Goal: Task Accomplishment & Management: Use online tool/utility

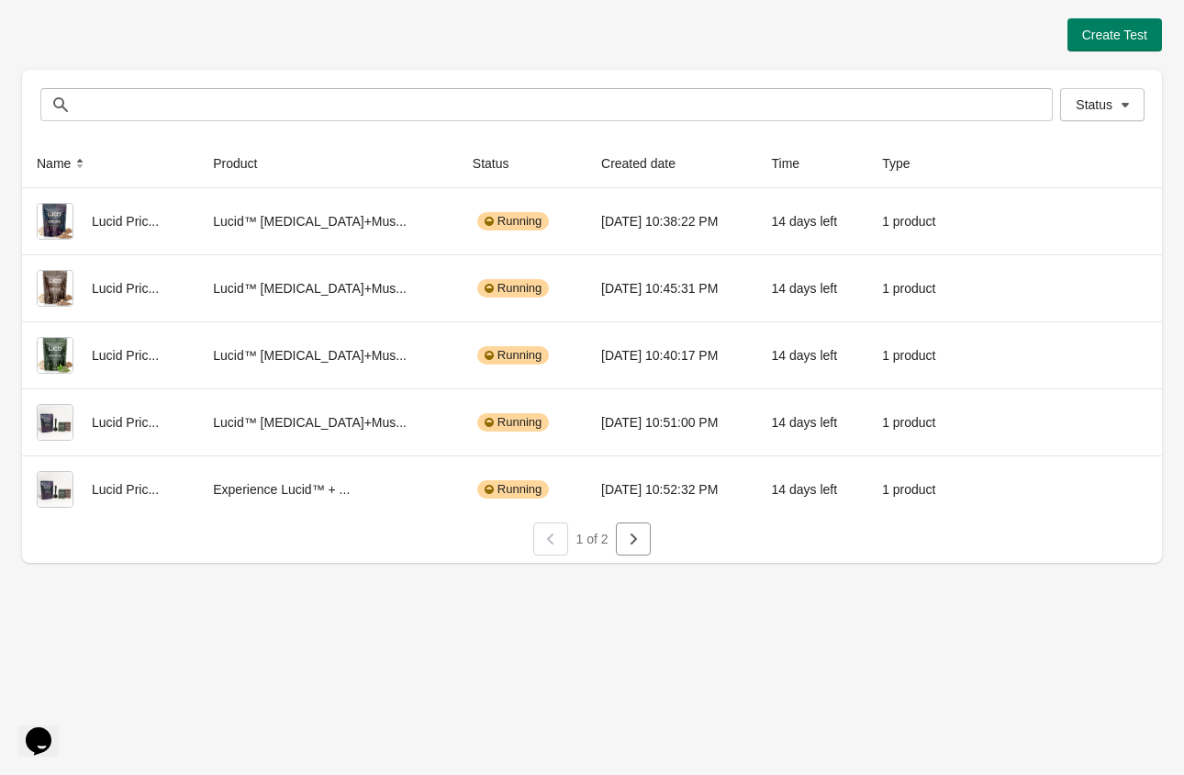
click at [651, 531] on div "1 of 2" at bounding box center [584, 531] width 1154 height 48
click at [634, 543] on icon "button" at bounding box center [633, 539] width 18 height 18
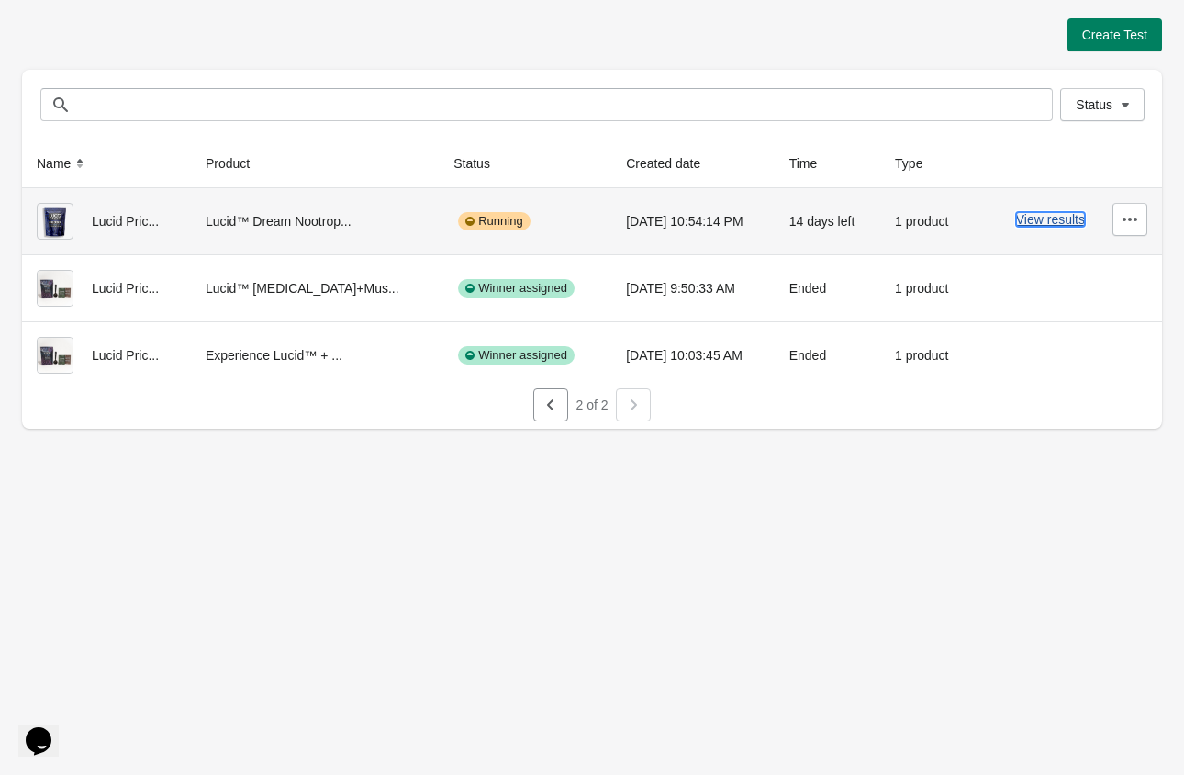
click at [1039, 217] on button "View results" at bounding box center [1050, 219] width 69 height 15
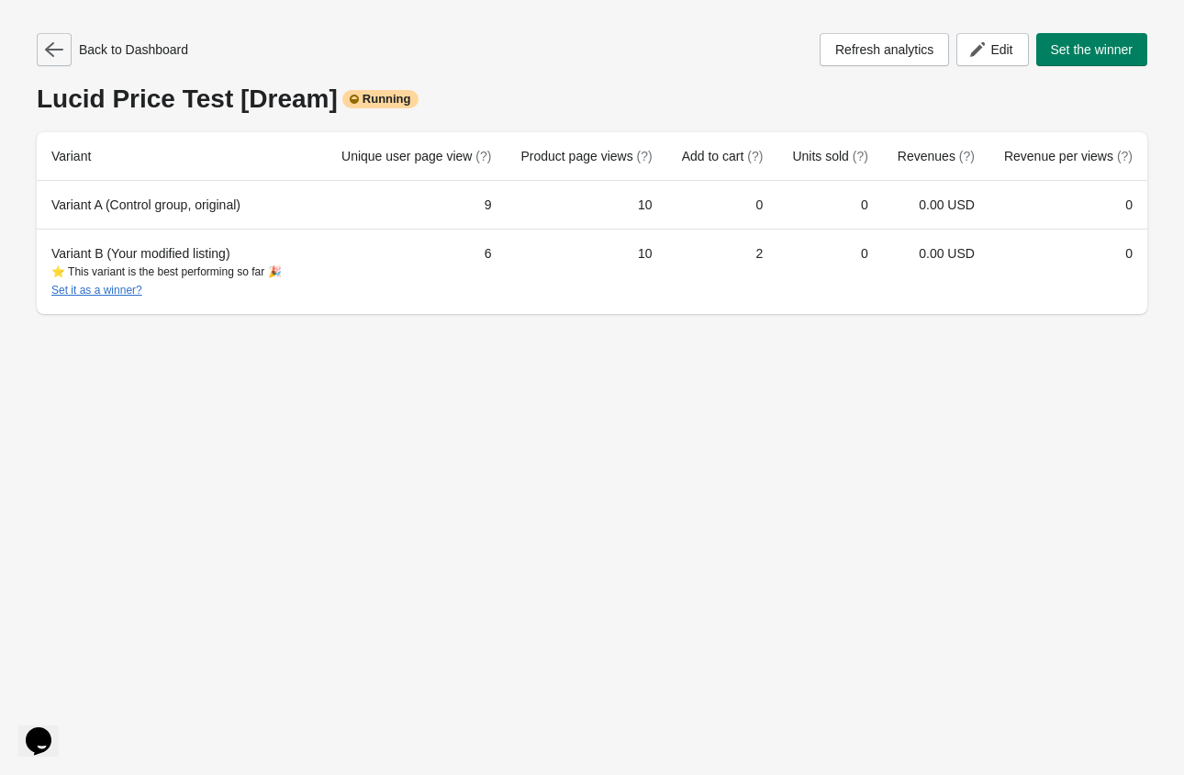
click at [47, 50] on icon "button" at bounding box center [54, 49] width 18 height 15
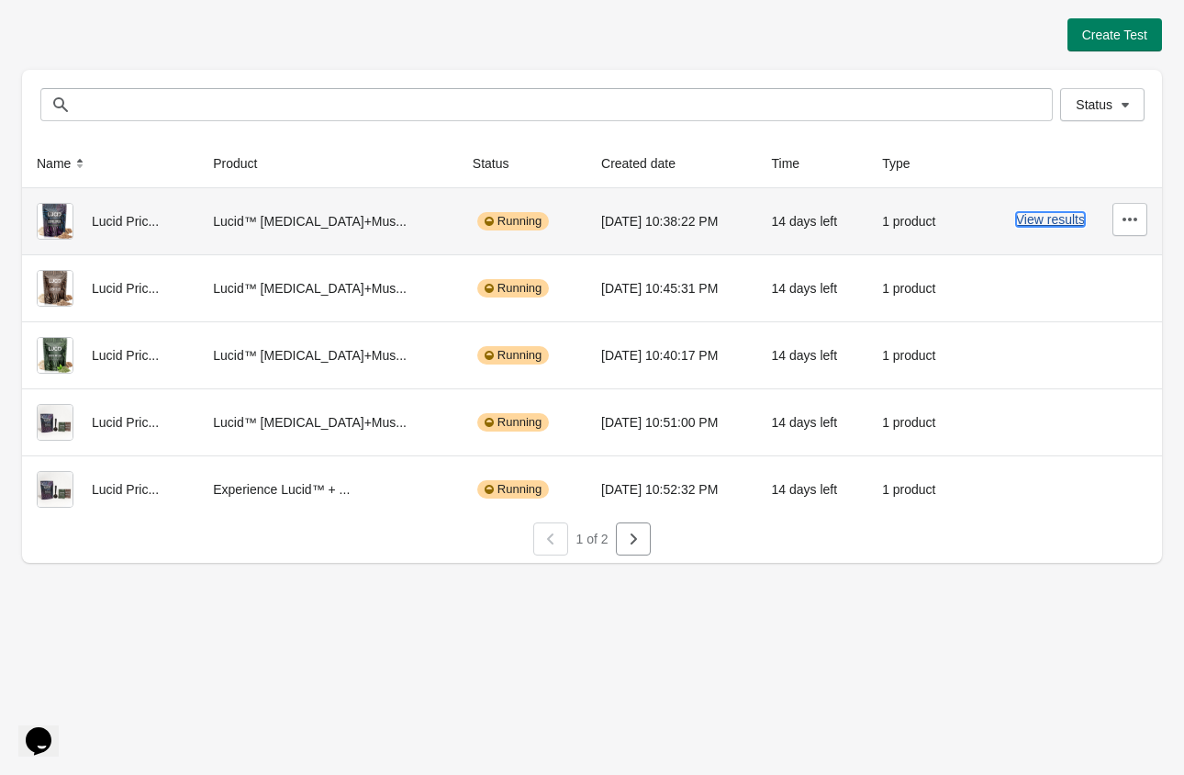
click at [1034, 212] on button "View results" at bounding box center [1050, 219] width 69 height 15
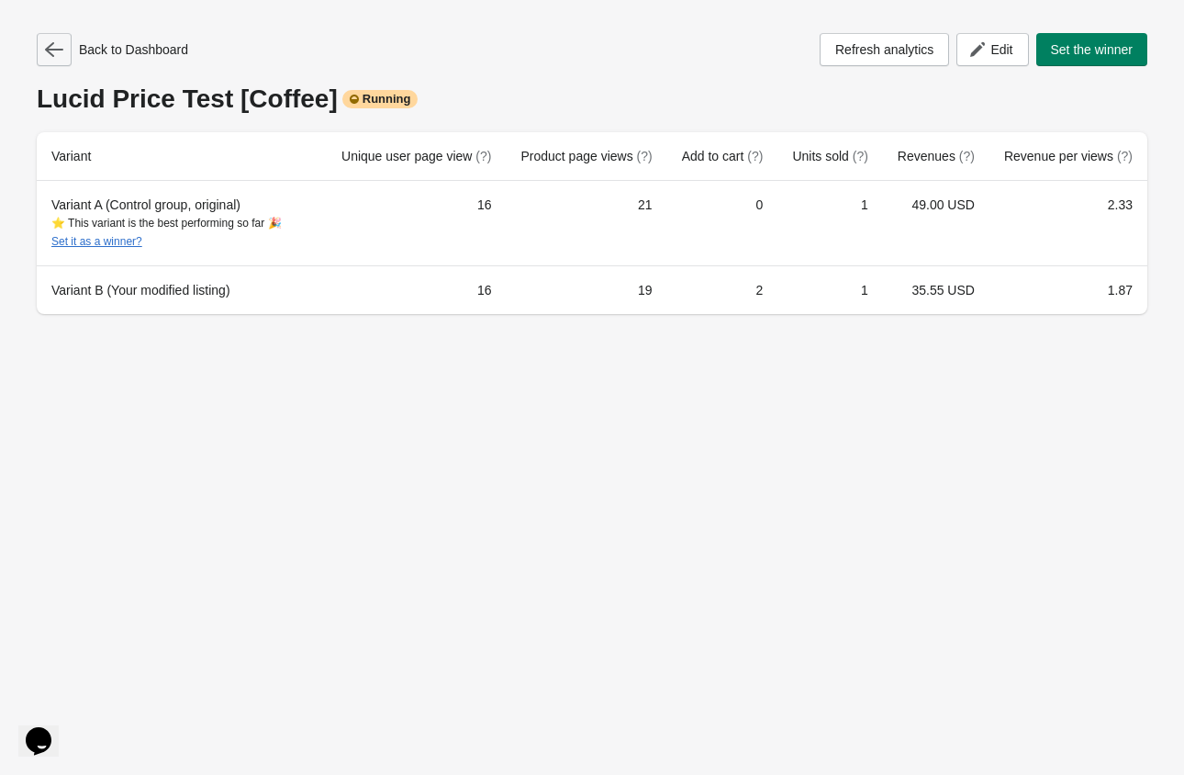
click at [55, 51] on icon "button" at bounding box center [54, 49] width 18 height 18
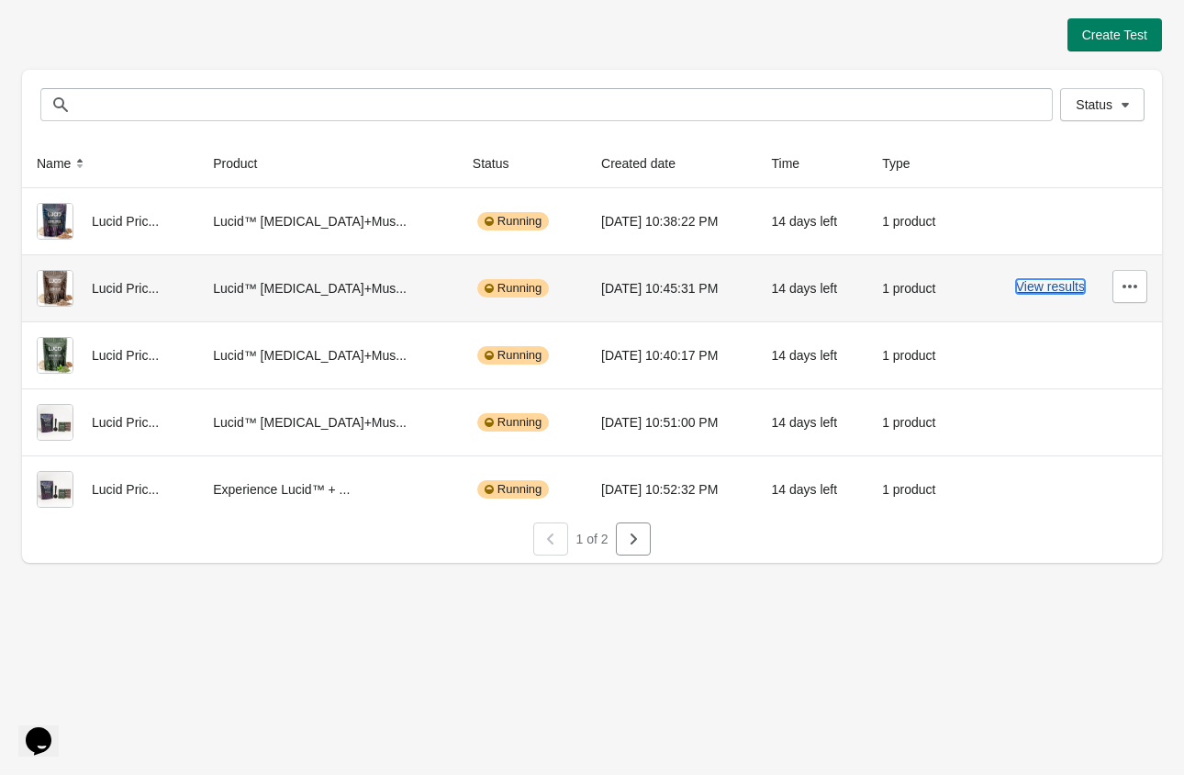
click at [1035, 284] on button "View results" at bounding box center [1050, 286] width 69 height 15
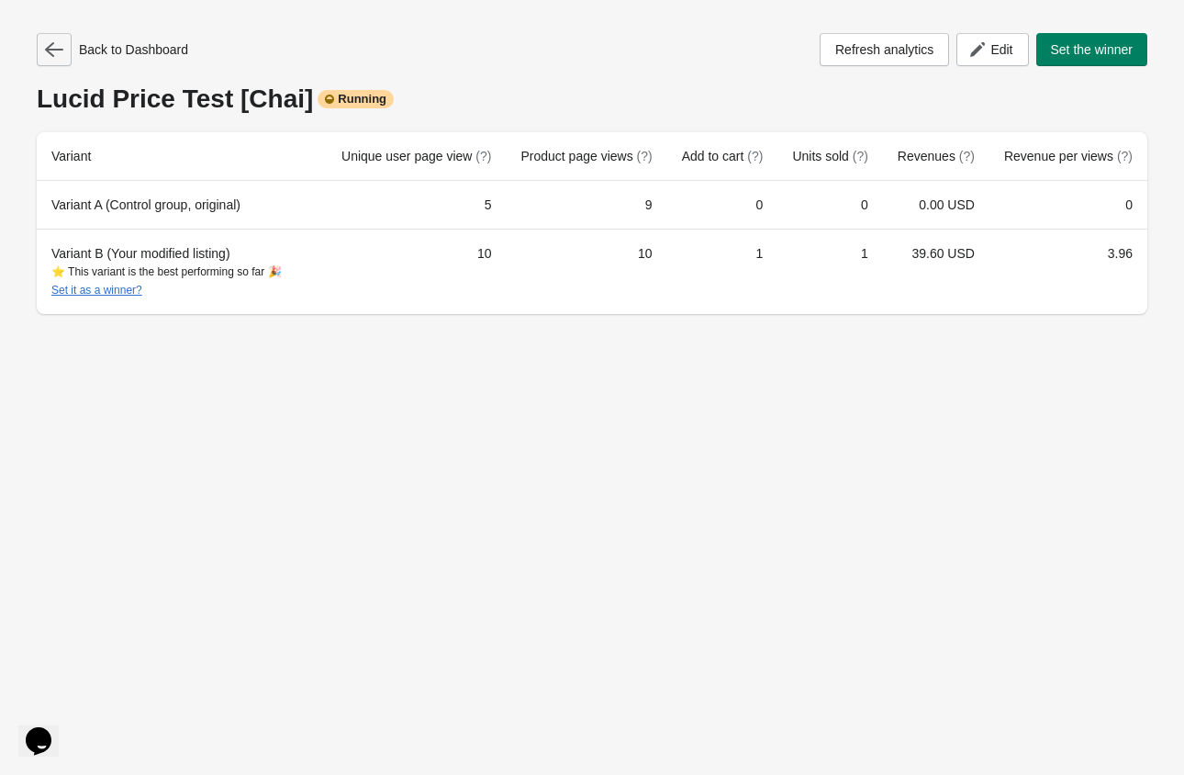
click at [53, 39] on button "button" at bounding box center [54, 49] width 35 height 33
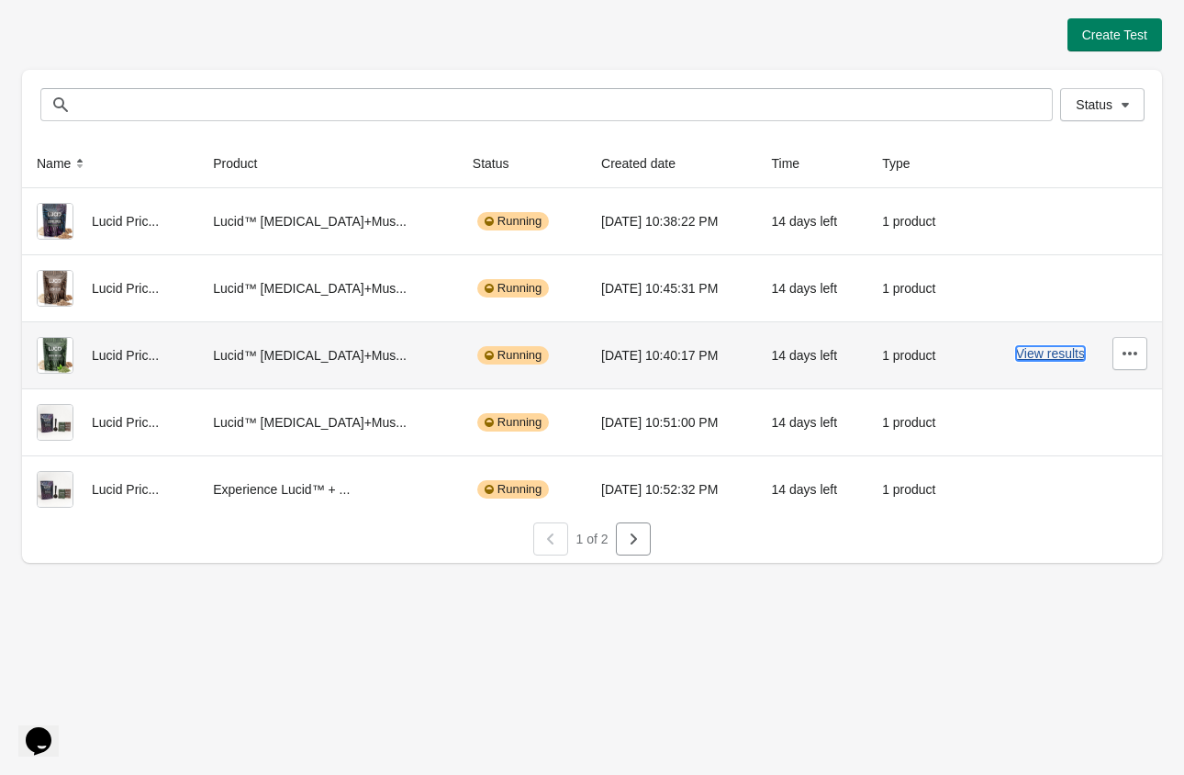
click at [1043, 351] on button "View results" at bounding box center [1050, 353] width 69 height 15
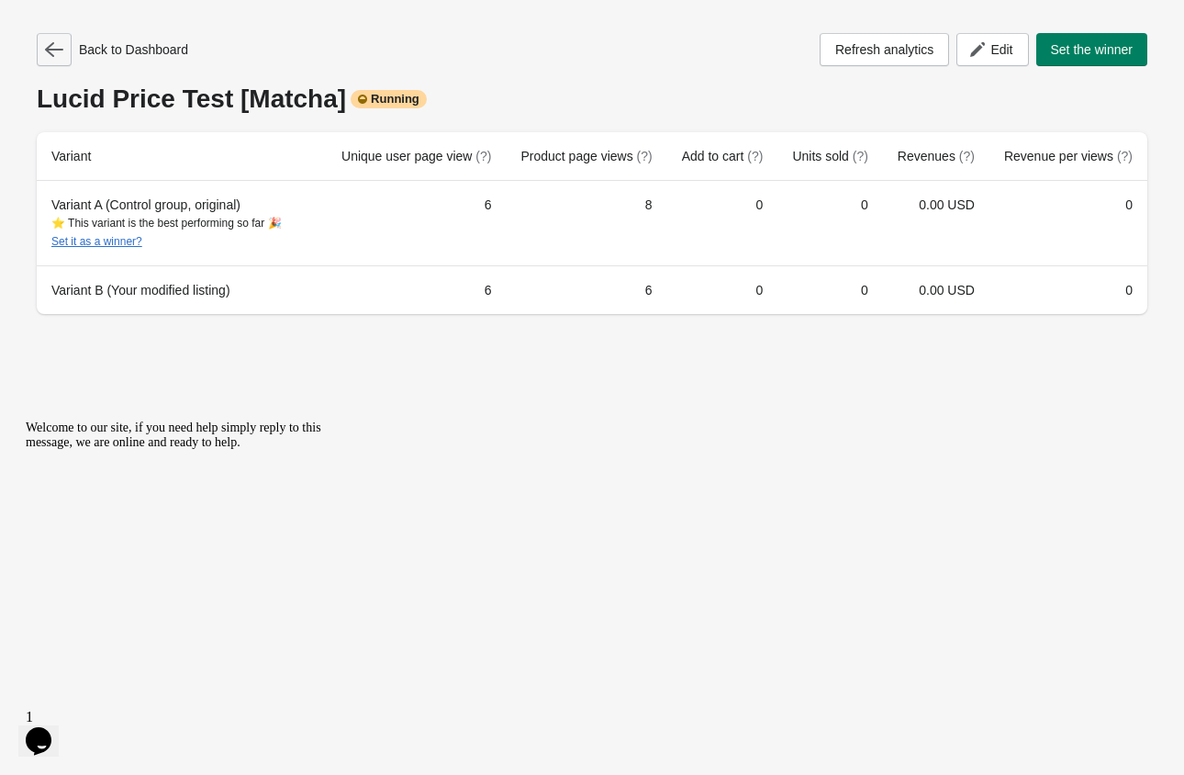
click at [59, 56] on icon "button" at bounding box center [54, 49] width 18 height 18
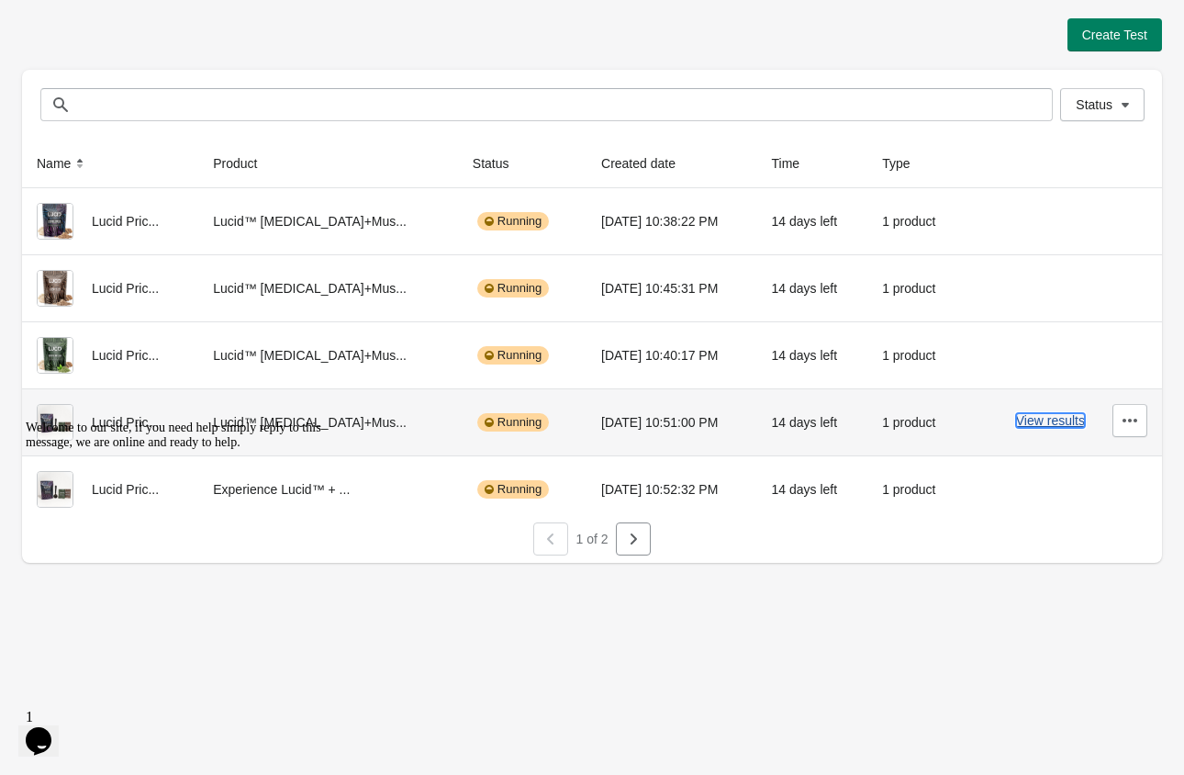
click at [1072, 425] on button "View results" at bounding box center [1050, 420] width 69 height 15
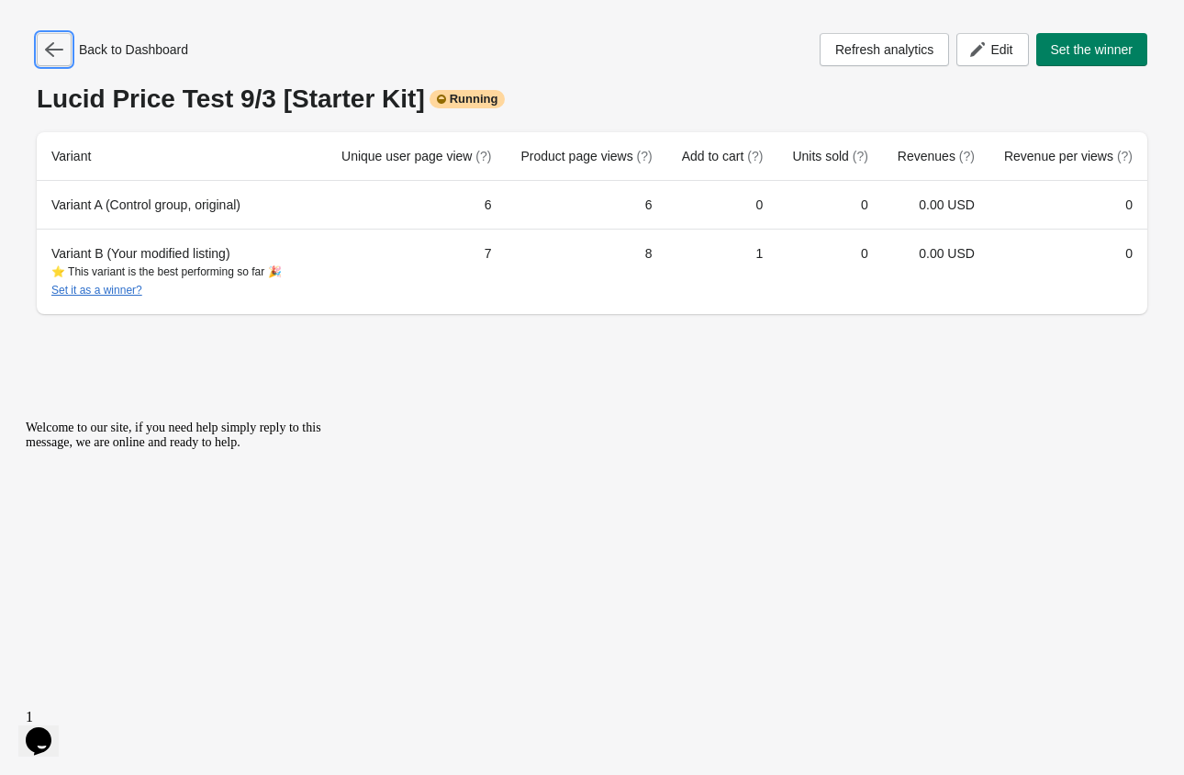
click at [54, 44] on icon "button" at bounding box center [54, 49] width 18 height 18
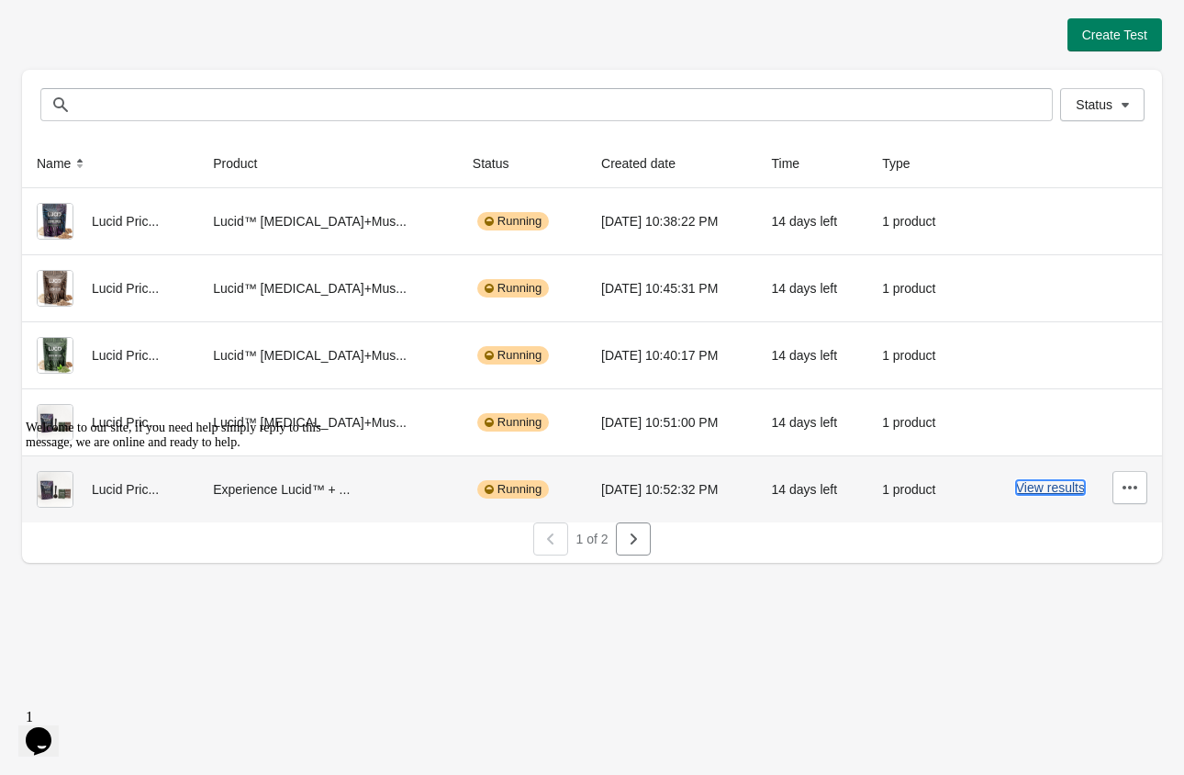
click at [1042, 491] on button "View results" at bounding box center [1050, 487] width 69 height 15
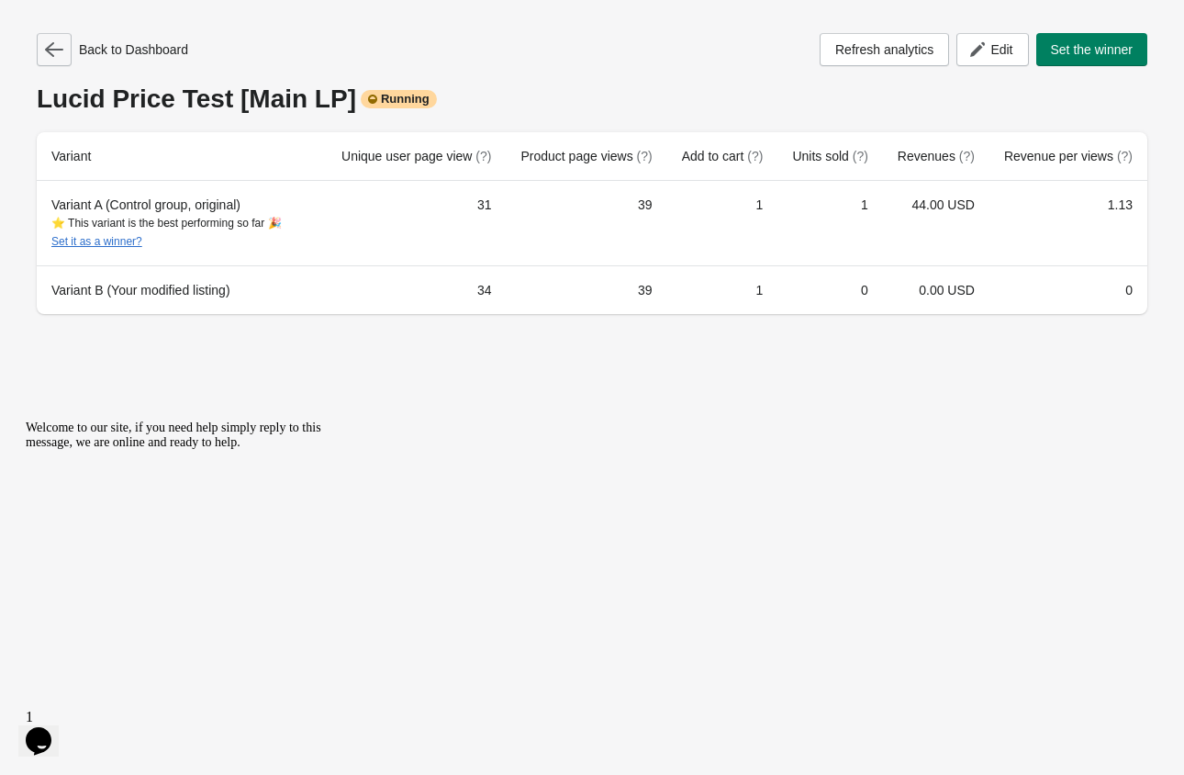
click at [63, 54] on button "button" at bounding box center [54, 49] width 35 height 33
